Goal: Task Accomplishment & Management: Manage account settings

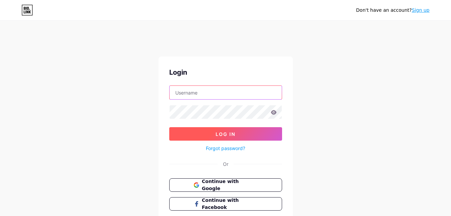
type input "[EMAIL_ADDRESS][DOMAIN_NAME]"
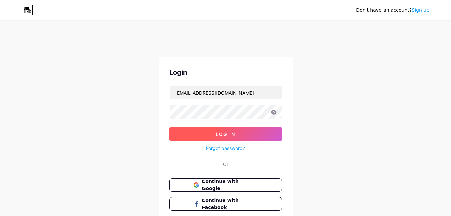
click at [223, 131] on span "Log In" at bounding box center [226, 134] width 20 height 6
click at [276, 113] on icon at bounding box center [274, 112] width 6 height 4
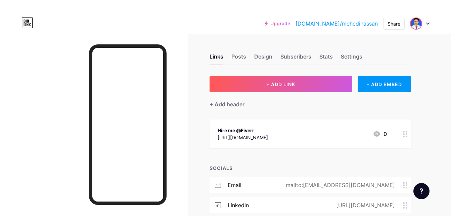
click at [421, 24] on img at bounding box center [416, 23] width 11 height 11
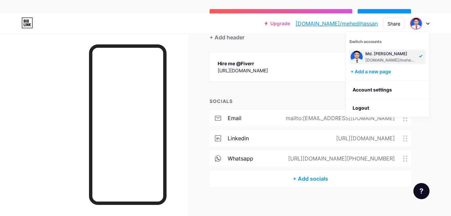
scroll to position [71, 0]
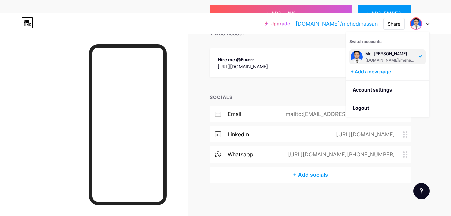
click at [444, 103] on div "Upgrade [DOMAIN_NAME]/[PERSON_NAME]... [DOMAIN_NAME]/mehedihassan Share Switch …" at bounding box center [225, 79] width 451 height 273
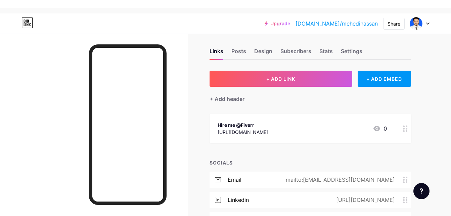
scroll to position [0, 0]
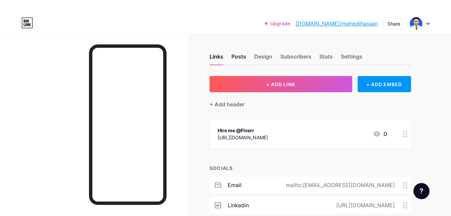
click at [243, 59] on div "Posts" at bounding box center [238, 58] width 15 height 12
click at [264, 57] on div "Design" at bounding box center [263, 58] width 18 height 12
click at [283, 57] on div "Subscribers" at bounding box center [296, 58] width 31 height 12
drag, startPoint x: 283, startPoint y: 57, endPoint x: 322, endPoint y: 57, distance: 39.3
click at [322, 57] on div "Stats" at bounding box center [326, 58] width 13 height 12
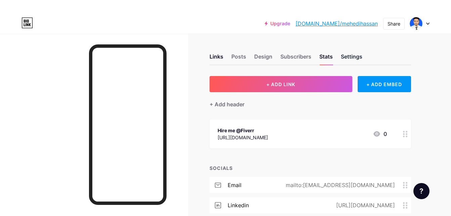
drag, startPoint x: 322, startPoint y: 57, endPoint x: 353, endPoint y: 56, distance: 31.3
click at [353, 56] on div "Settings" at bounding box center [352, 58] width 22 height 12
drag, startPoint x: 353, startPoint y: 56, endPoint x: 428, endPoint y: 25, distance: 81.2
click at [428, 25] on icon at bounding box center [427, 24] width 3 height 2
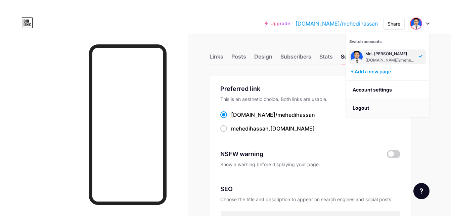
click at [394, 102] on li "Logout" at bounding box center [387, 108] width 83 height 18
click at [388, 107] on li "Logout" at bounding box center [387, 108] width 83 height 18
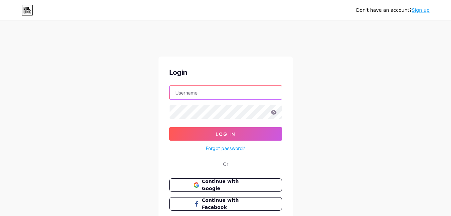
type input "[EMAIL_ADDRESS][DOMAIN_NAME]"
click at [264, 92] on input "[EMAIL_ADDRESS][DOMAIN_NAME]" at bounding box center [226, 92] width 112 height 13
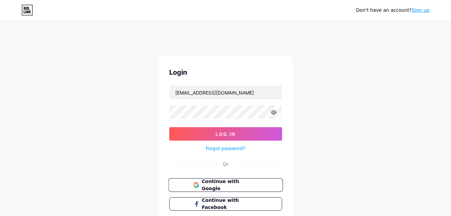
click at [236, 189] on button "Continue with Google" at bounding box center [225, 185] width 115 height 14
